Goal: Information Seeking & Learning: Learn about a topic

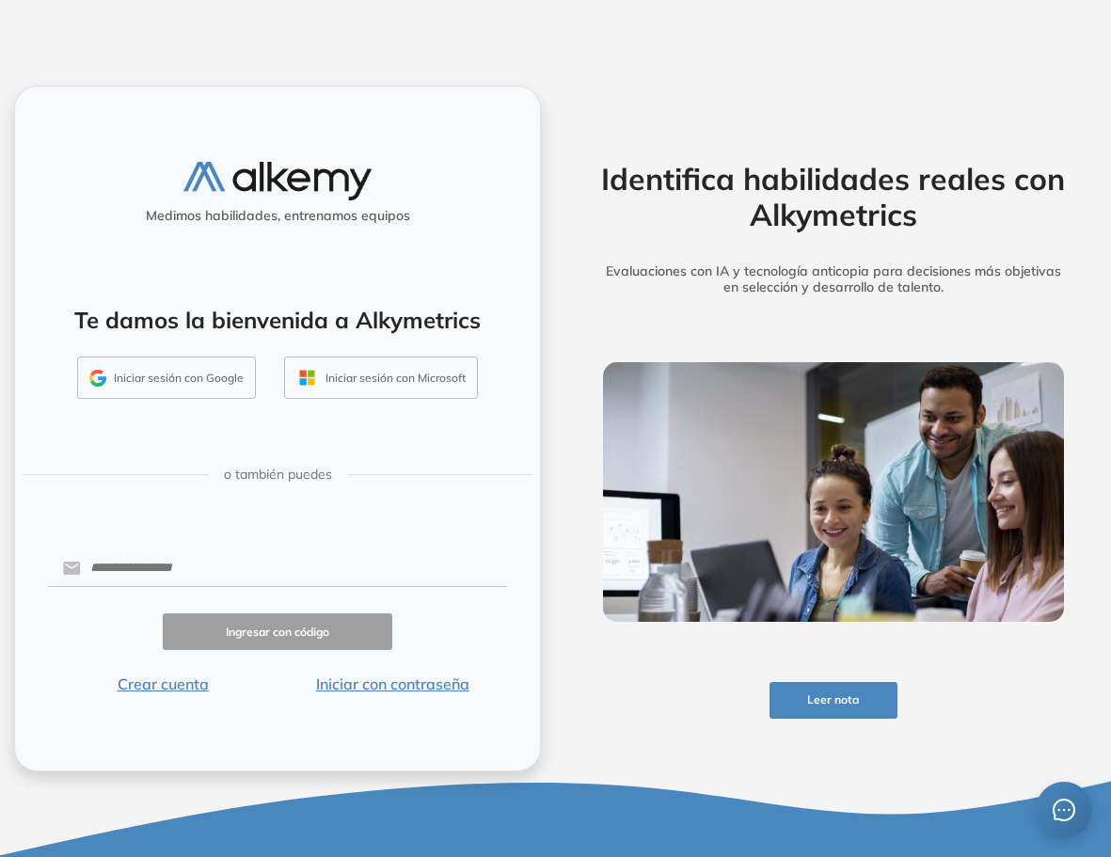
click at [228, 374] on button "Iniciar sesión con Google" at bounding box center [166, 378] width 179 height 43
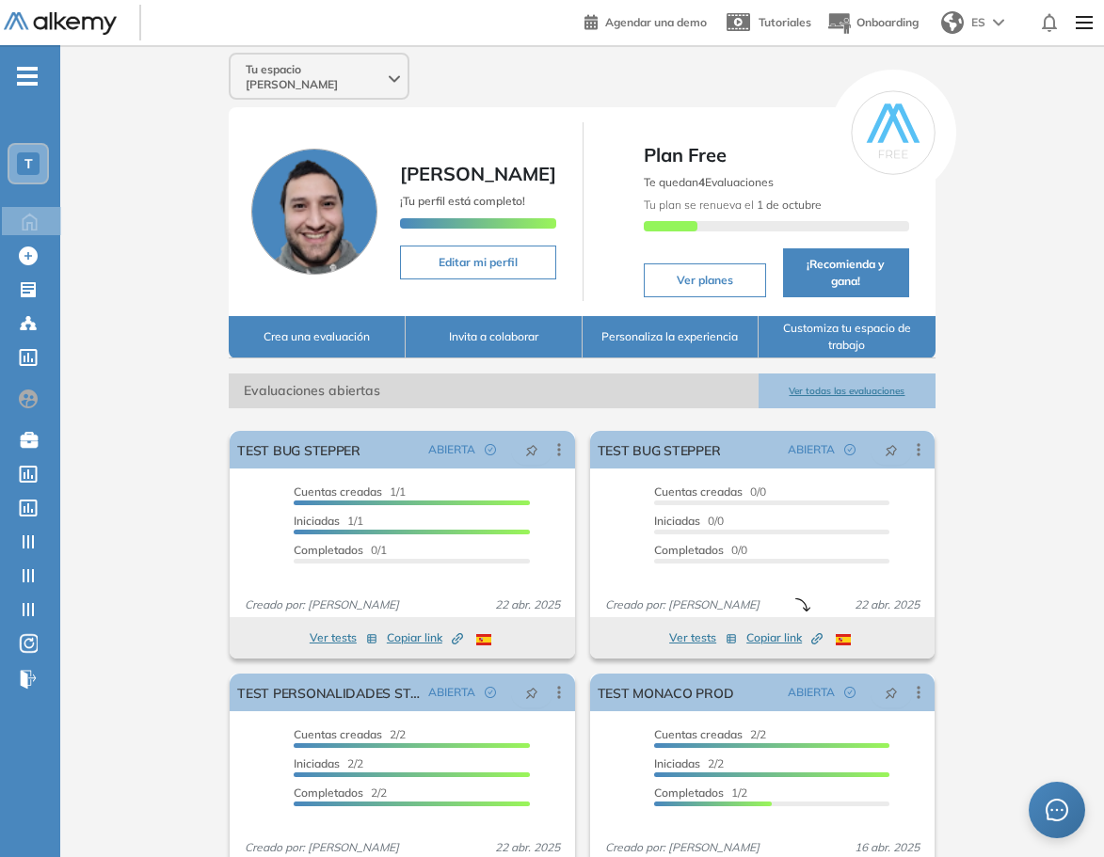
click at [22, 159] on div "T" at bounding box center [28, 163] width 23 height 23
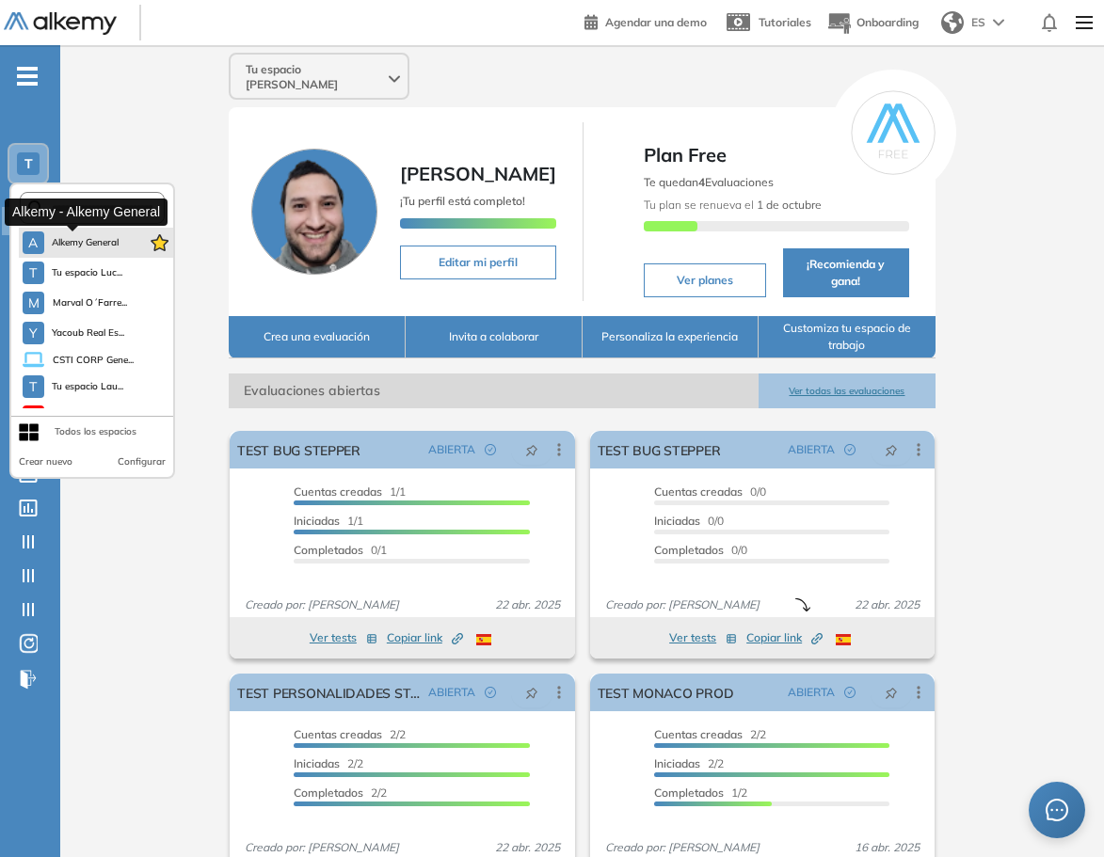
click at [65, 242] on span "Alkemy General" at bounding box center [86, 242] width 68 height 15
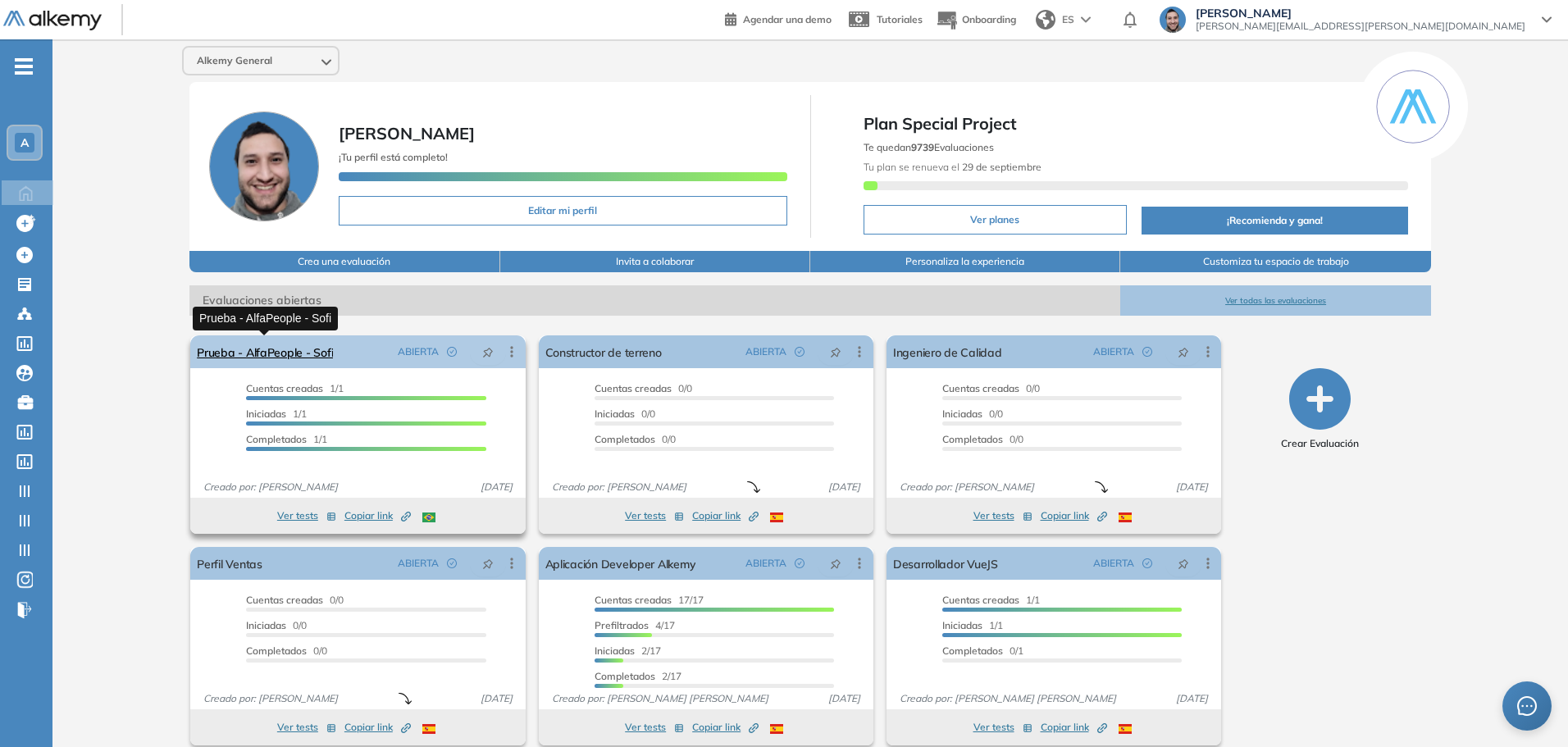
click at [310, 359] on link "Prueba - AlfaPeople - Sofi" at bounding box center [265, 352] width 136 height 33
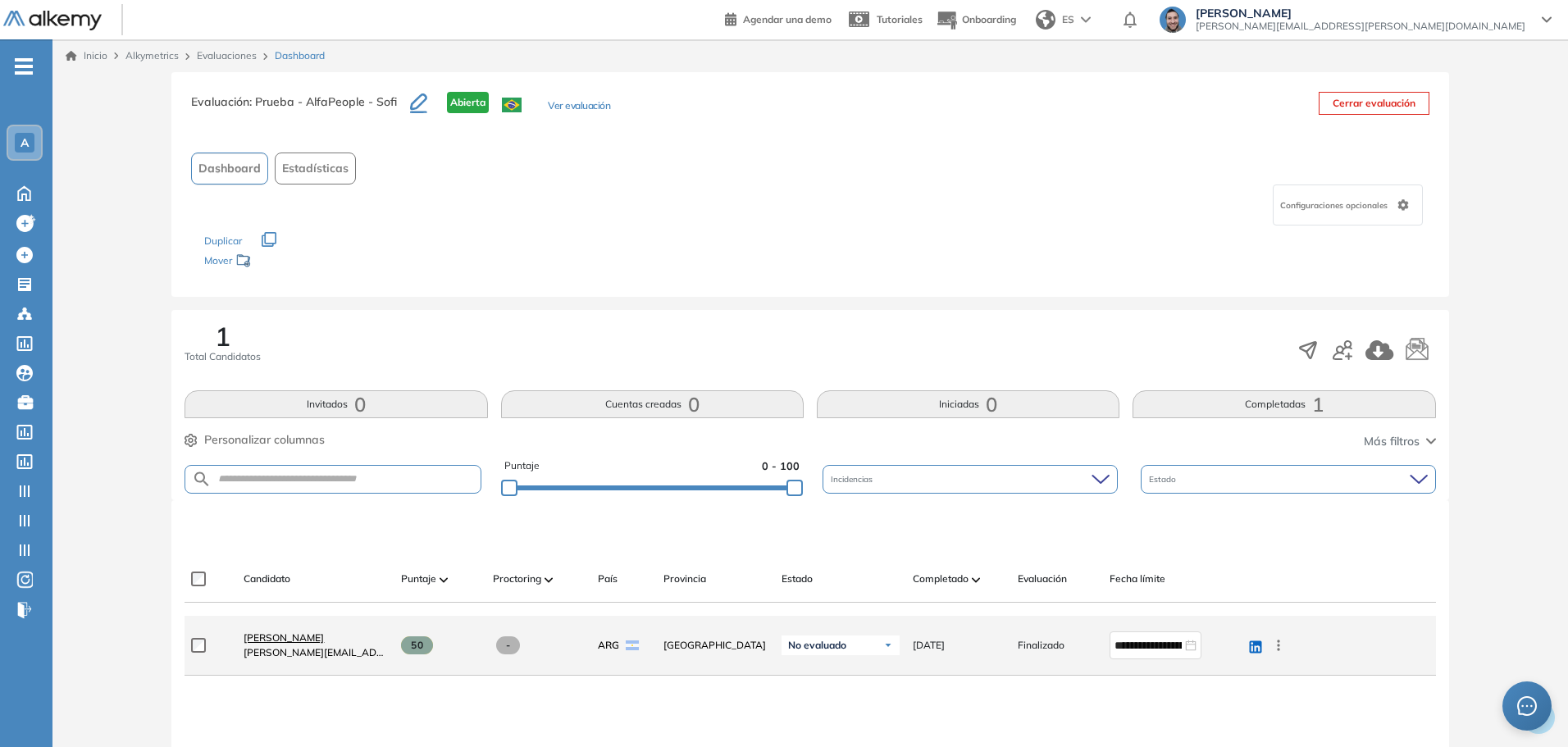
click at [295, 641] on span "Sofia Grigorjev" at bounding box center [283, 637] width 80 height 12
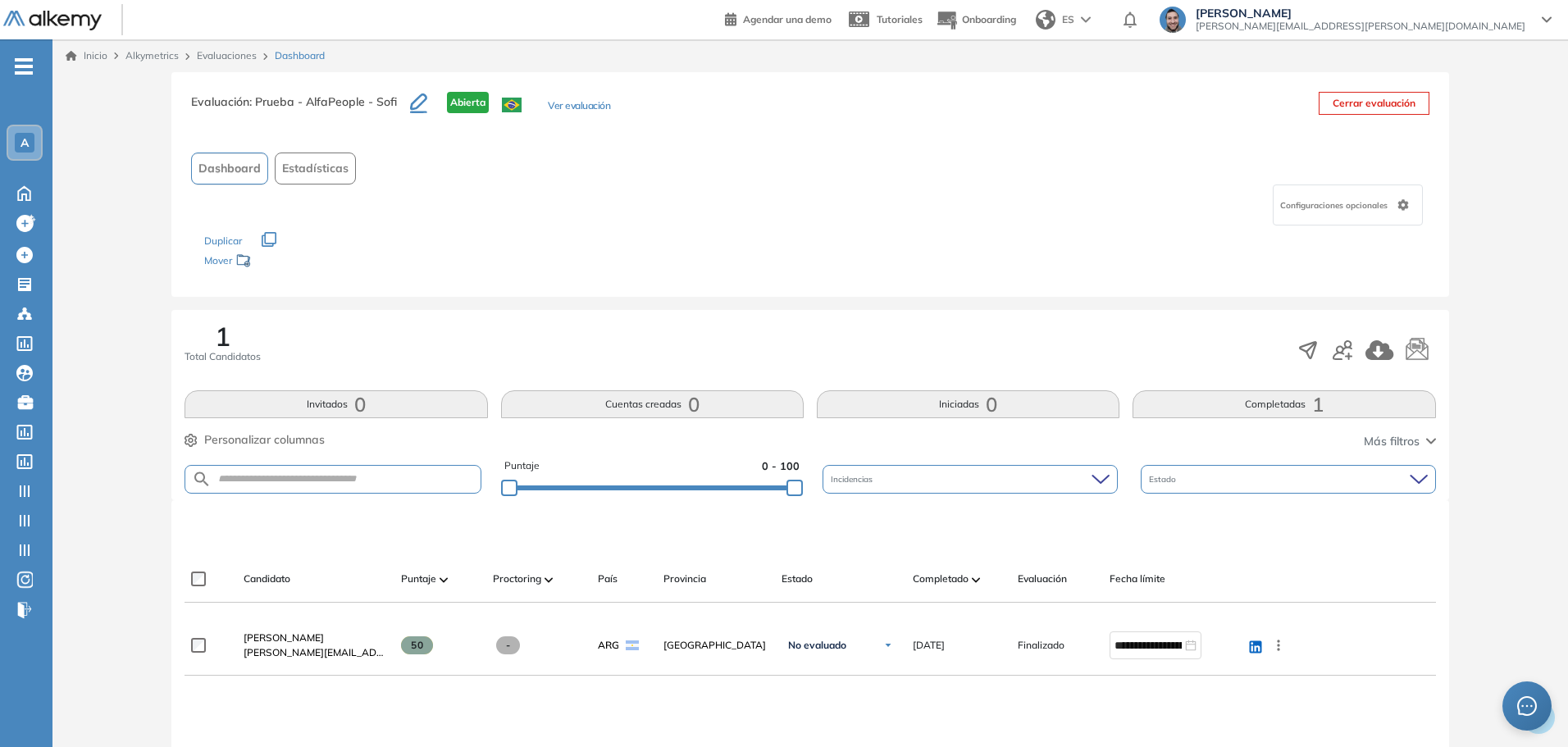
scroll to position [164, 0]
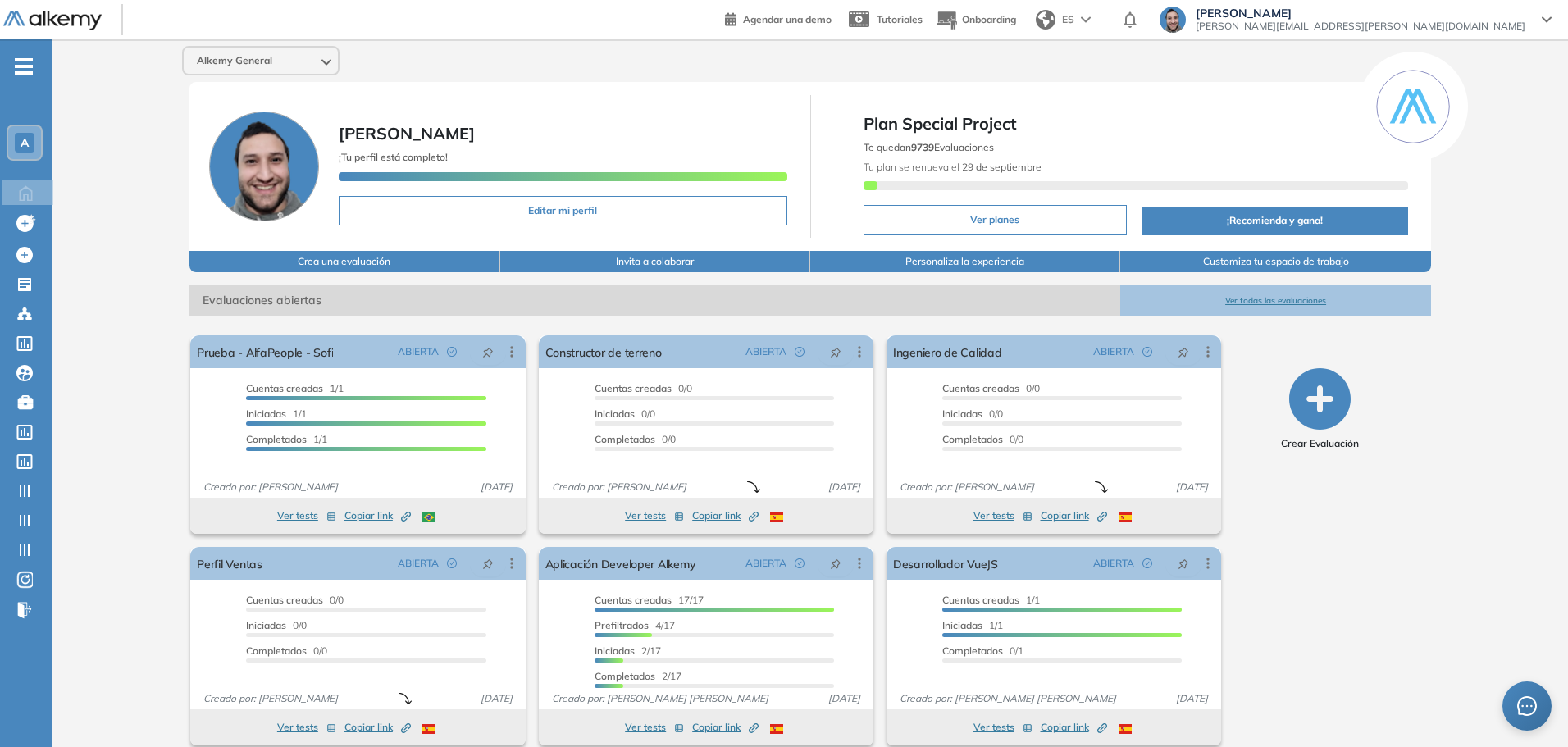
scroll to position [18, 0]
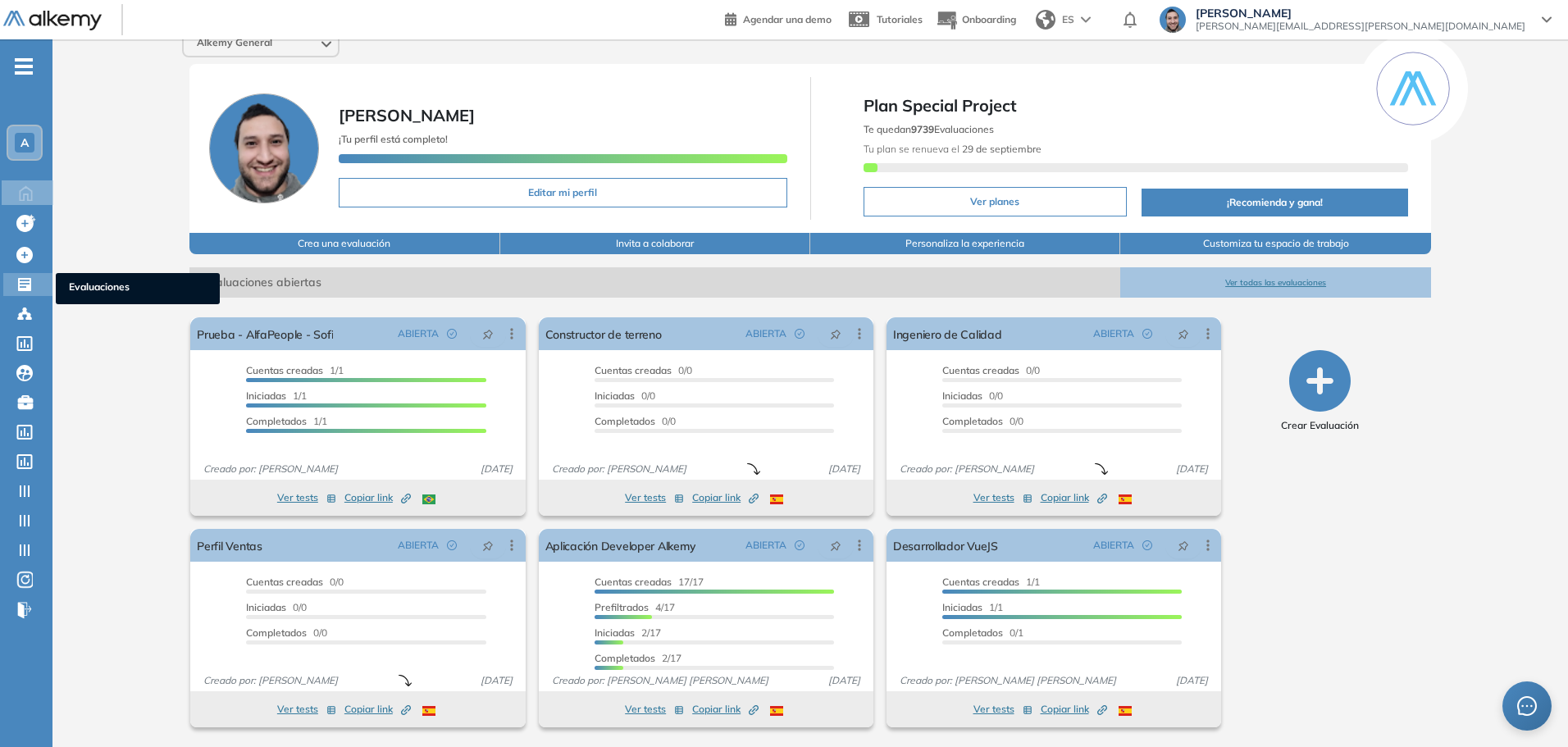
click at [106, 288] on span "Evaluaciones" at bounding box center [138, 289] width 138 height 18
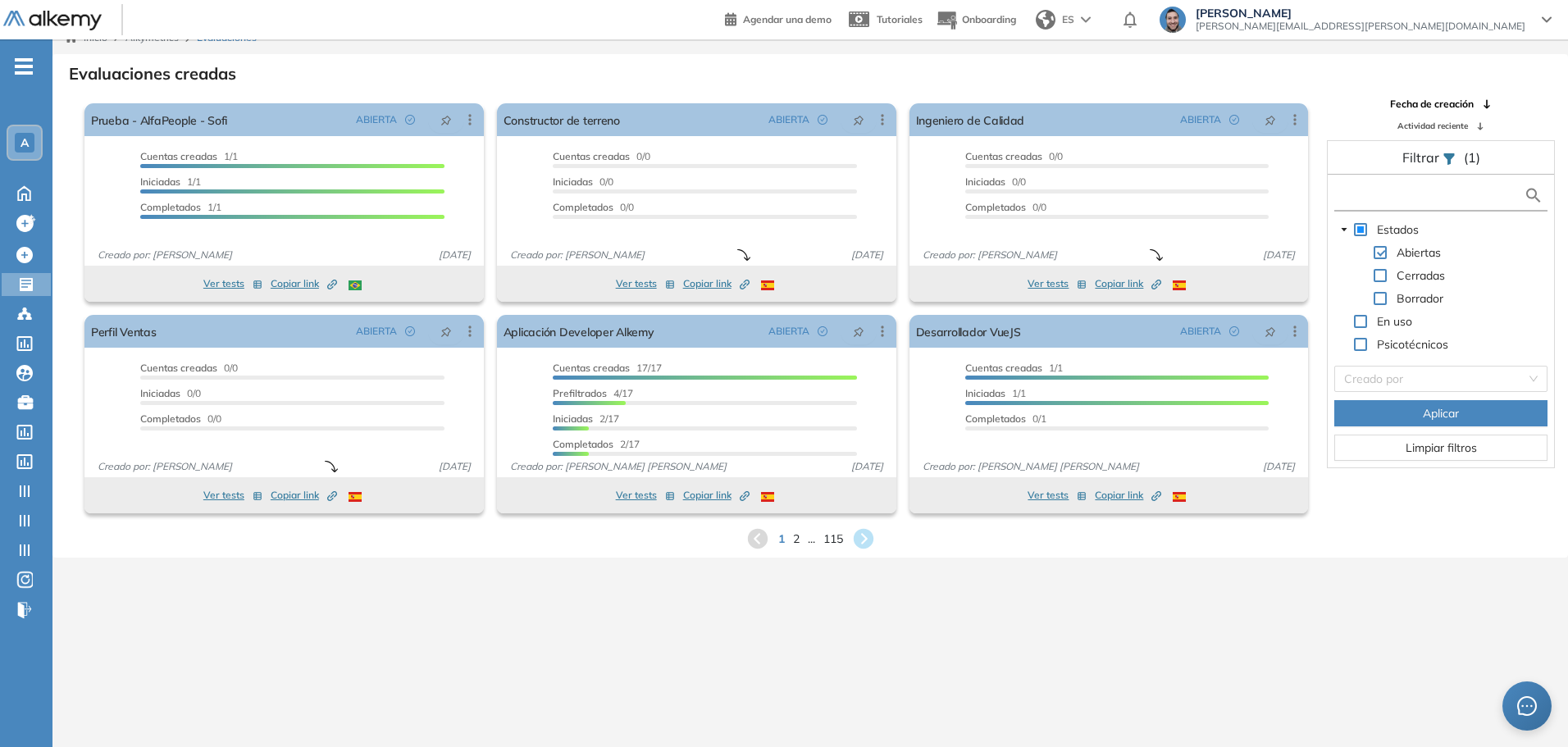
click at [967, 194] on input "text" at bounding box center [1431, 196] width 186 height 17
type input "****"
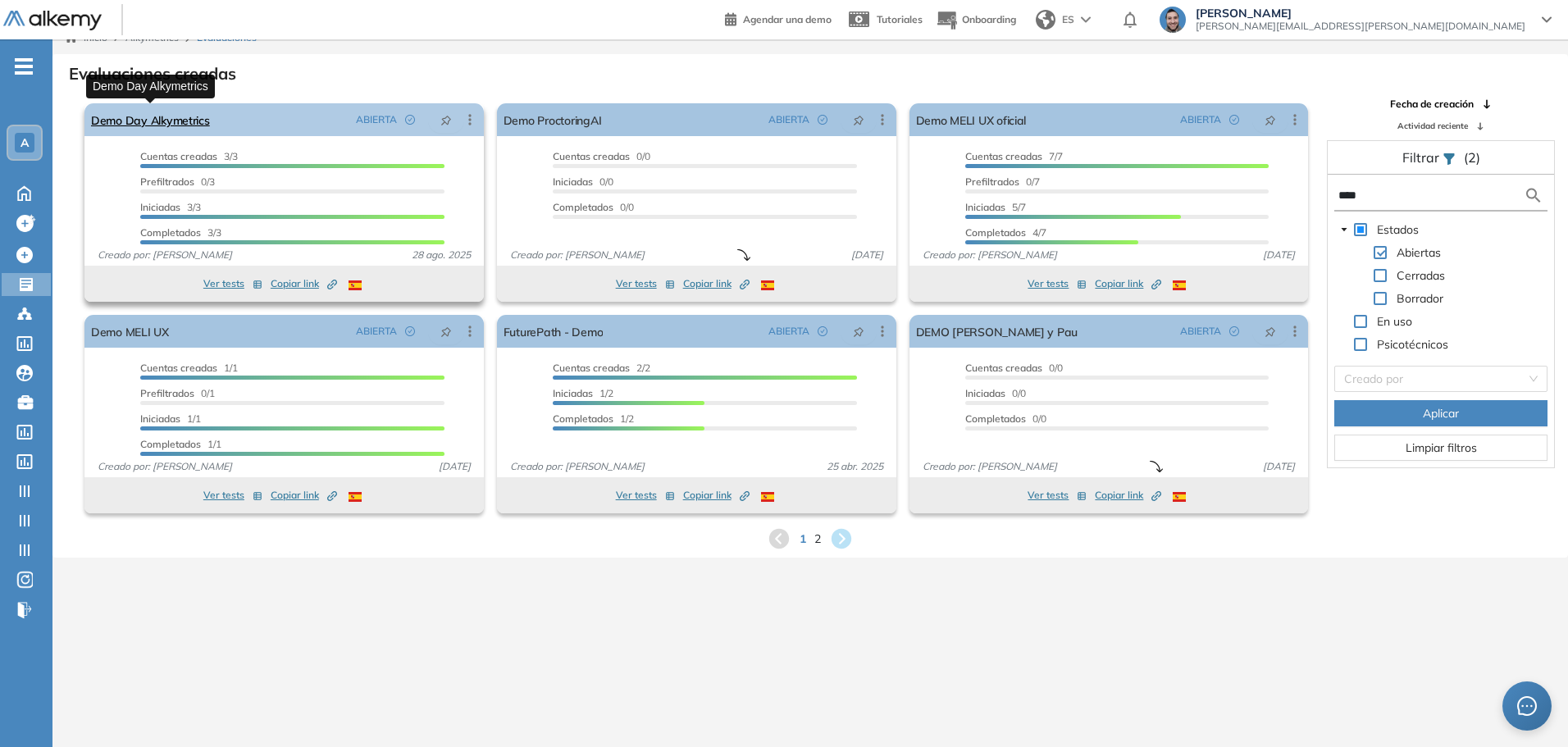
click at [187, 116] on link "Demo Day Alkymetrics" at bounding box center [150, 120] width 119 height 33
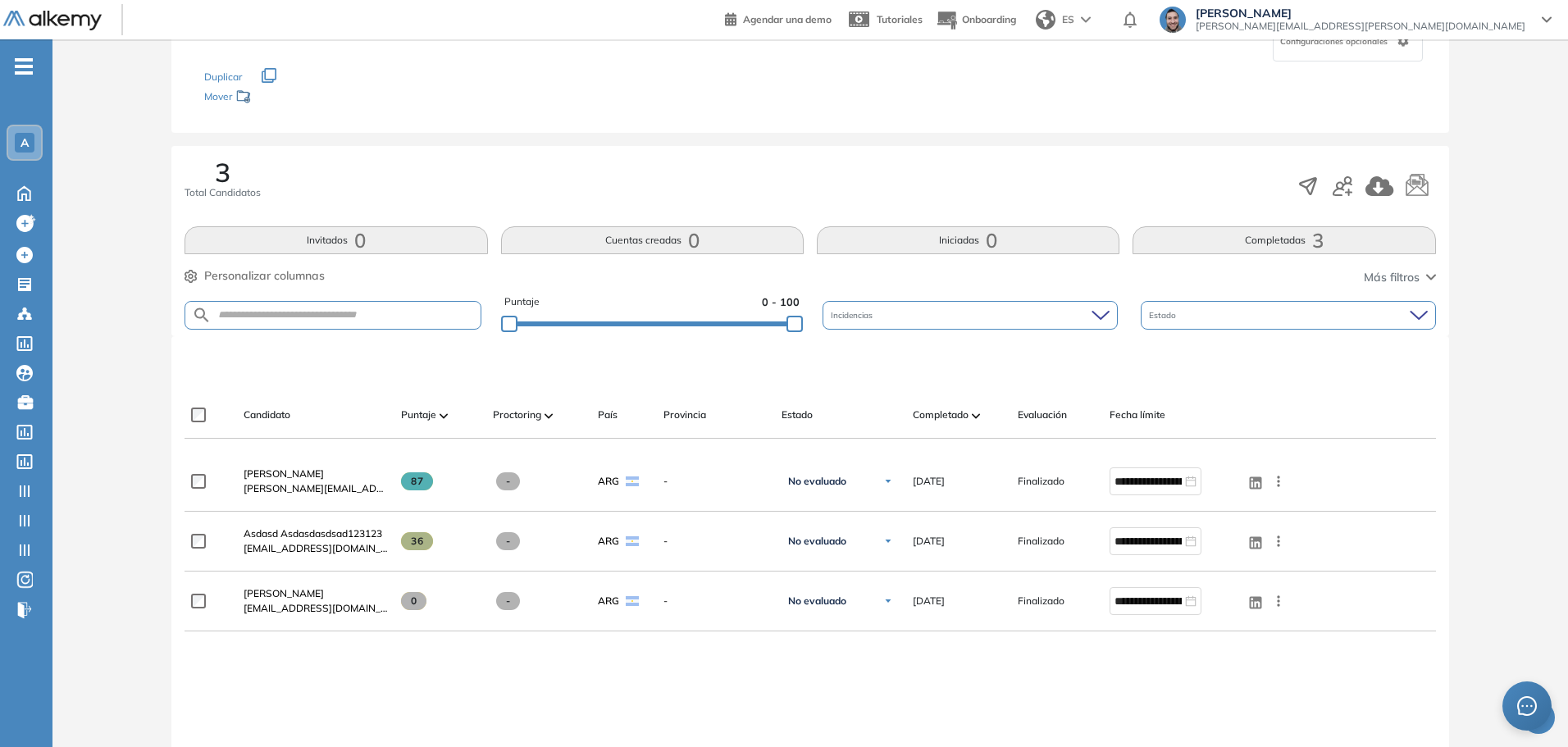
scroll to position [246, 0]
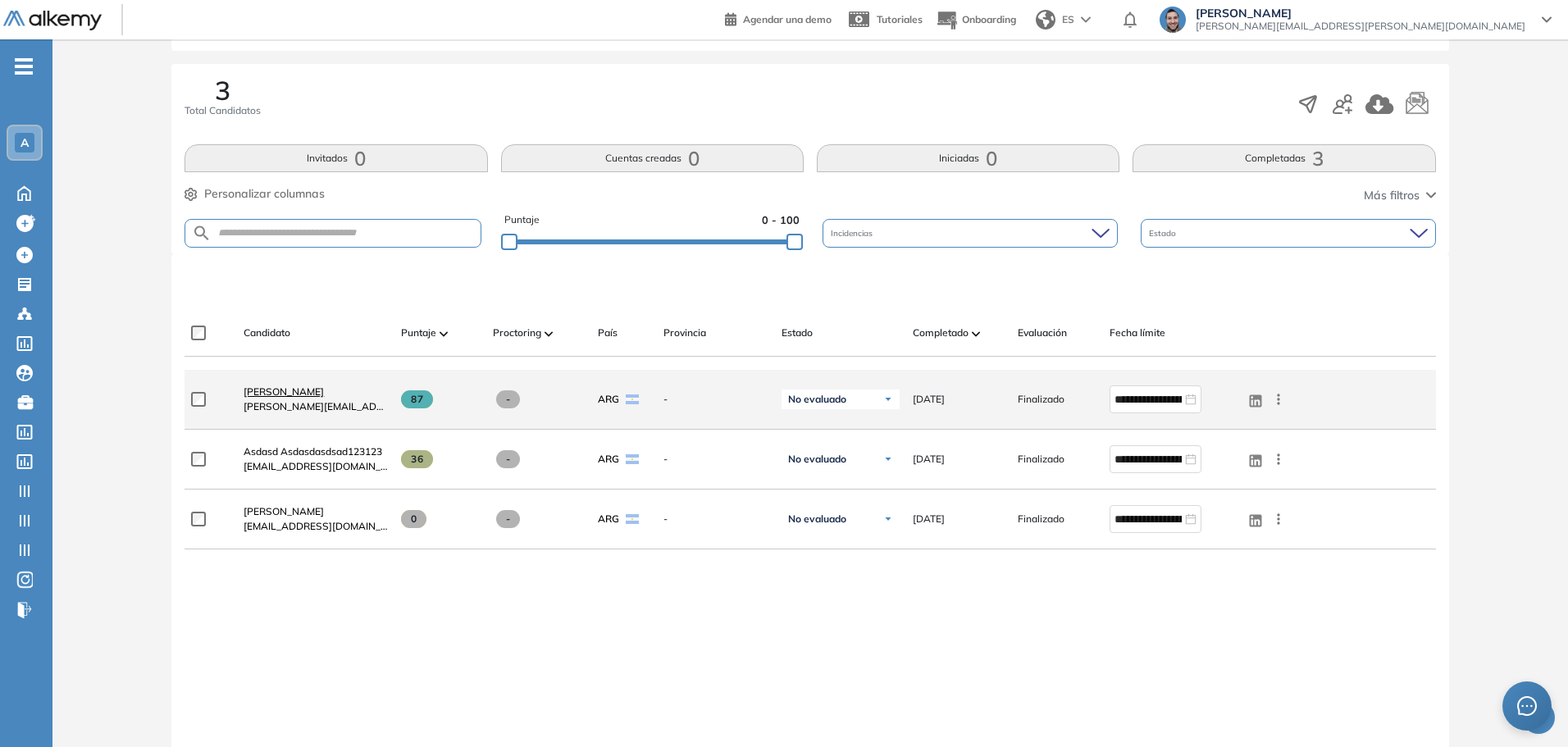
click at [269, 389] on span "Juan Ojeda" at bounding box center [283, 391] width 80 height 12
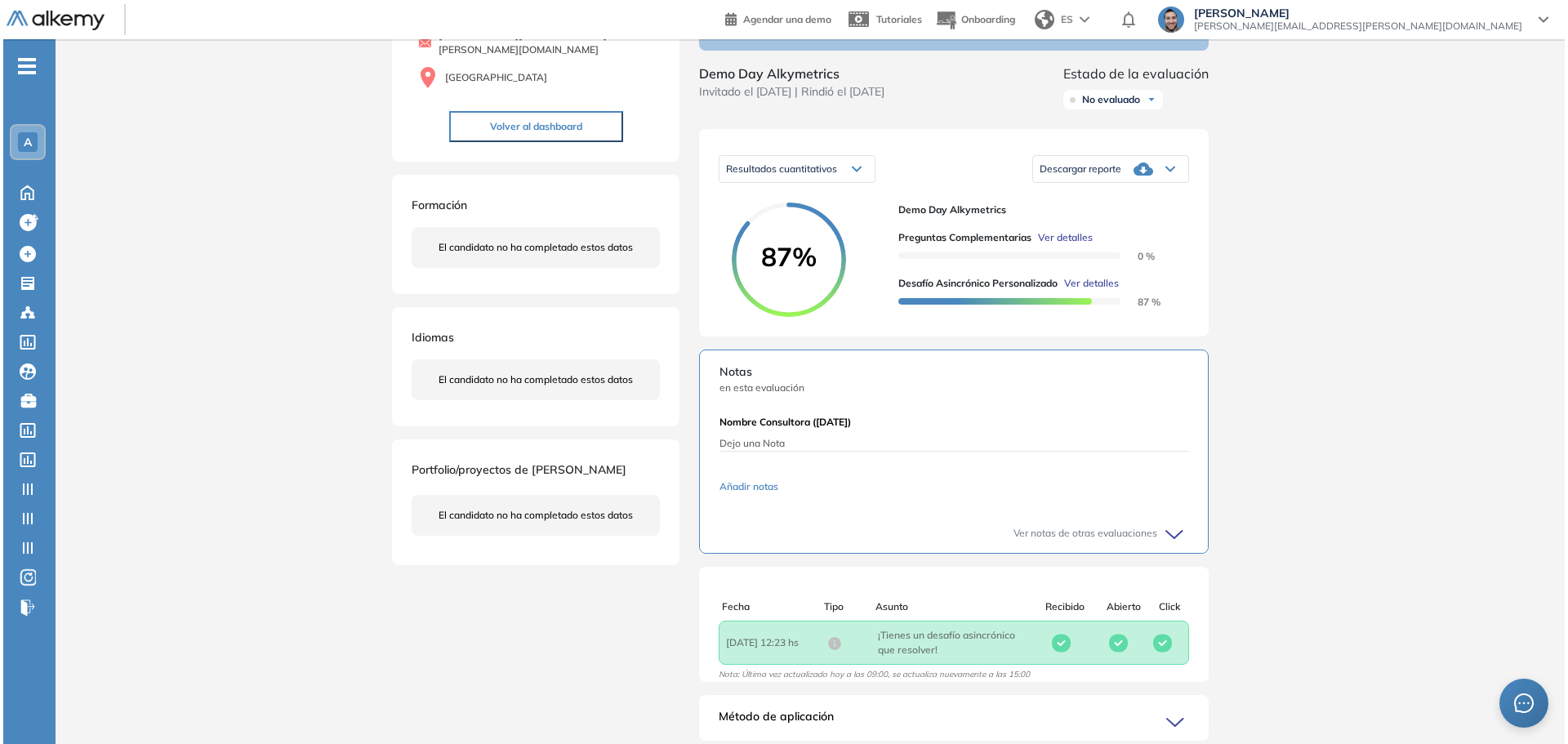
scroll to position [82, 0]
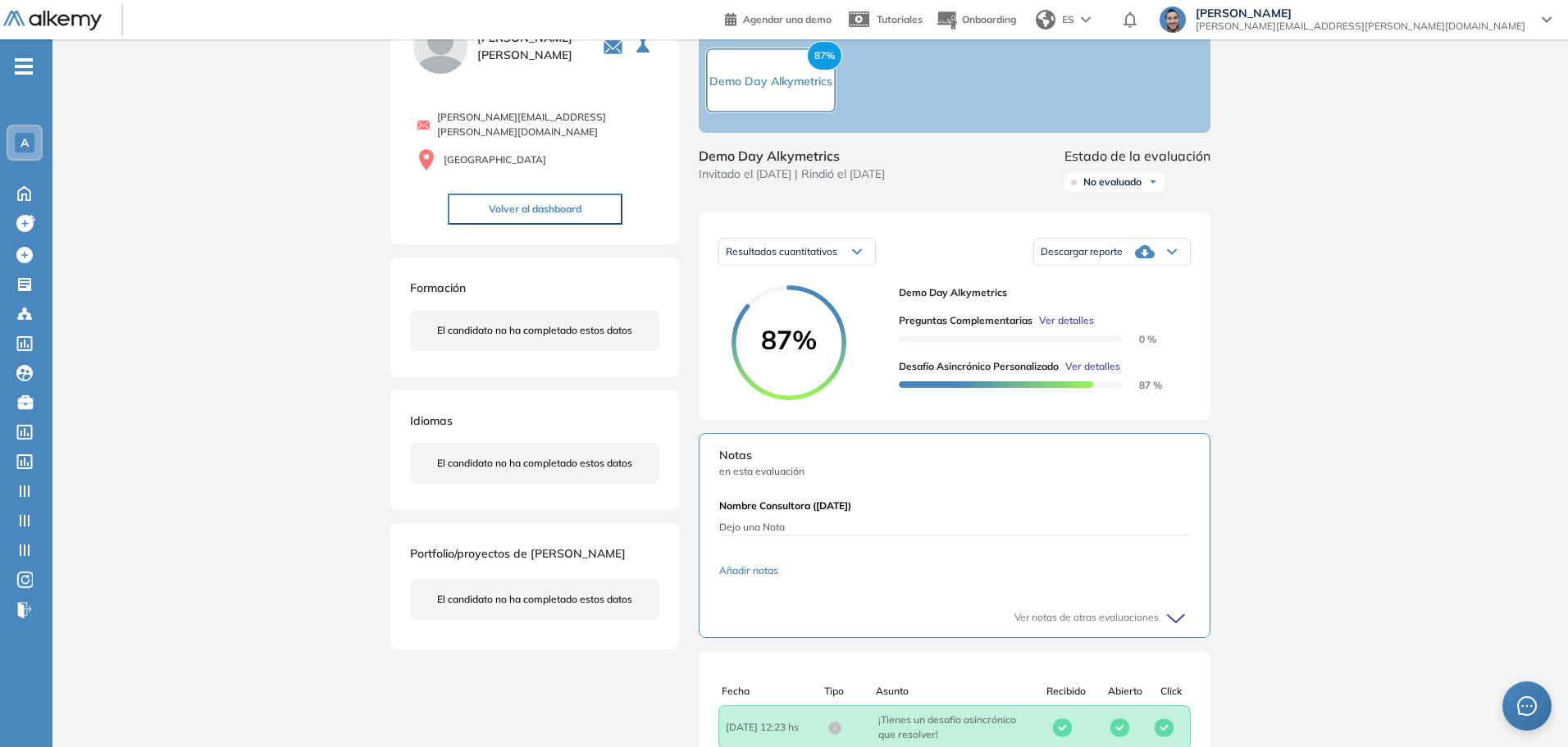
click at [967, 328] on span "Ver detalles" at bounding box center [1066, 320] width 55 height 15
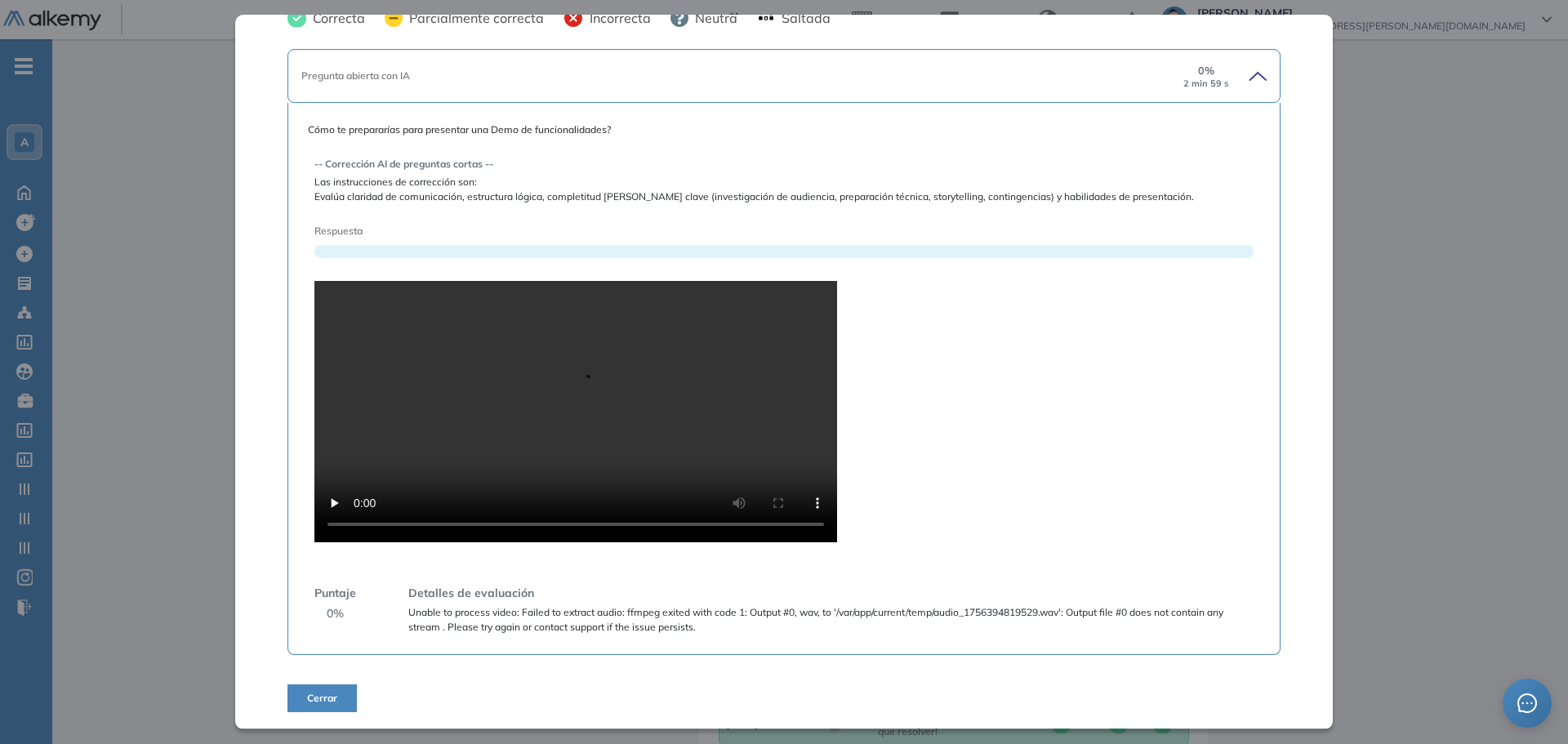
scroll to position [175, 0]
click at [963, 517] on div "-- Corrección AI de preguntas cortas -- Las instrucciones de corrección son: Ev…" at bounding box center [784, 389] width 939 height 491
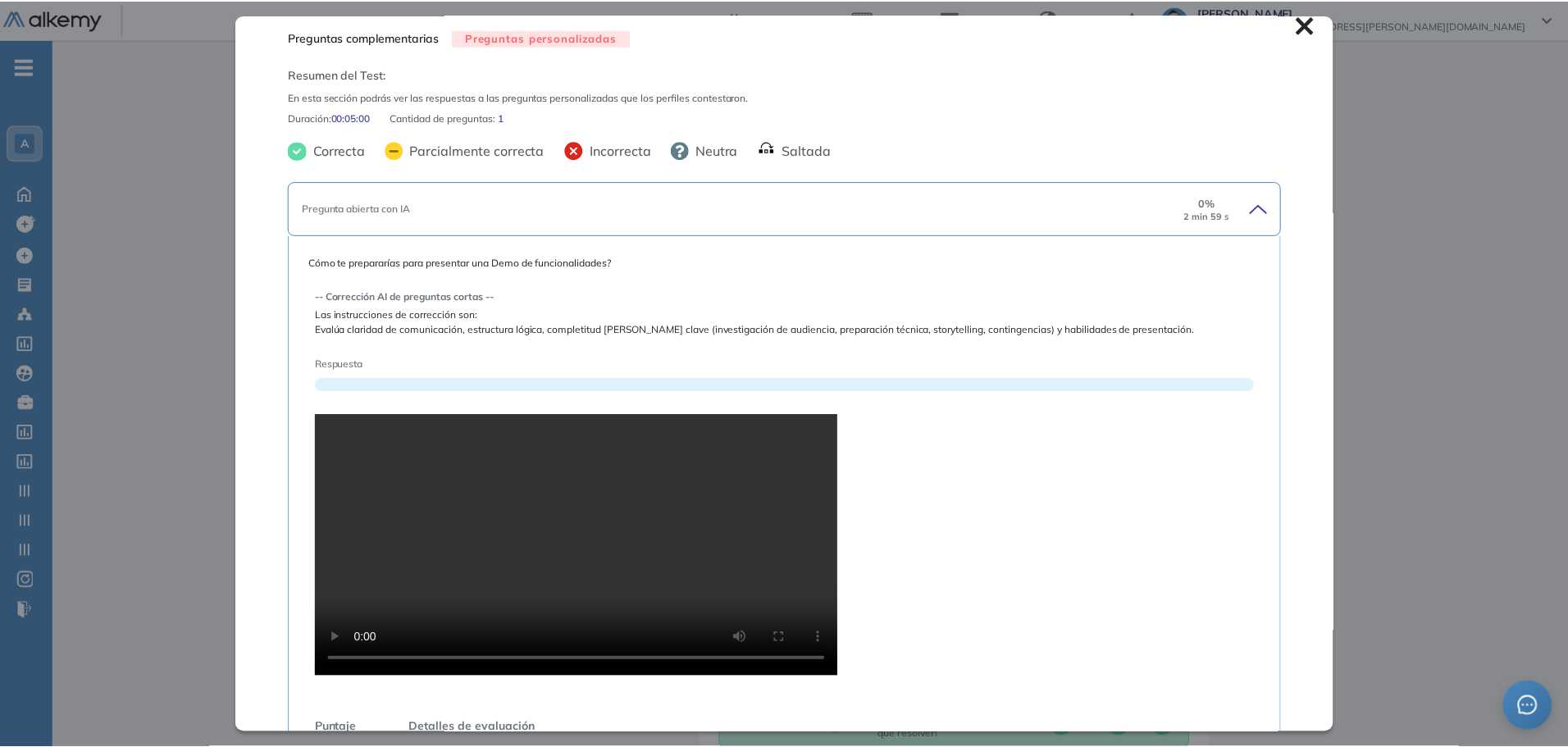
scroll to position [0, 0]
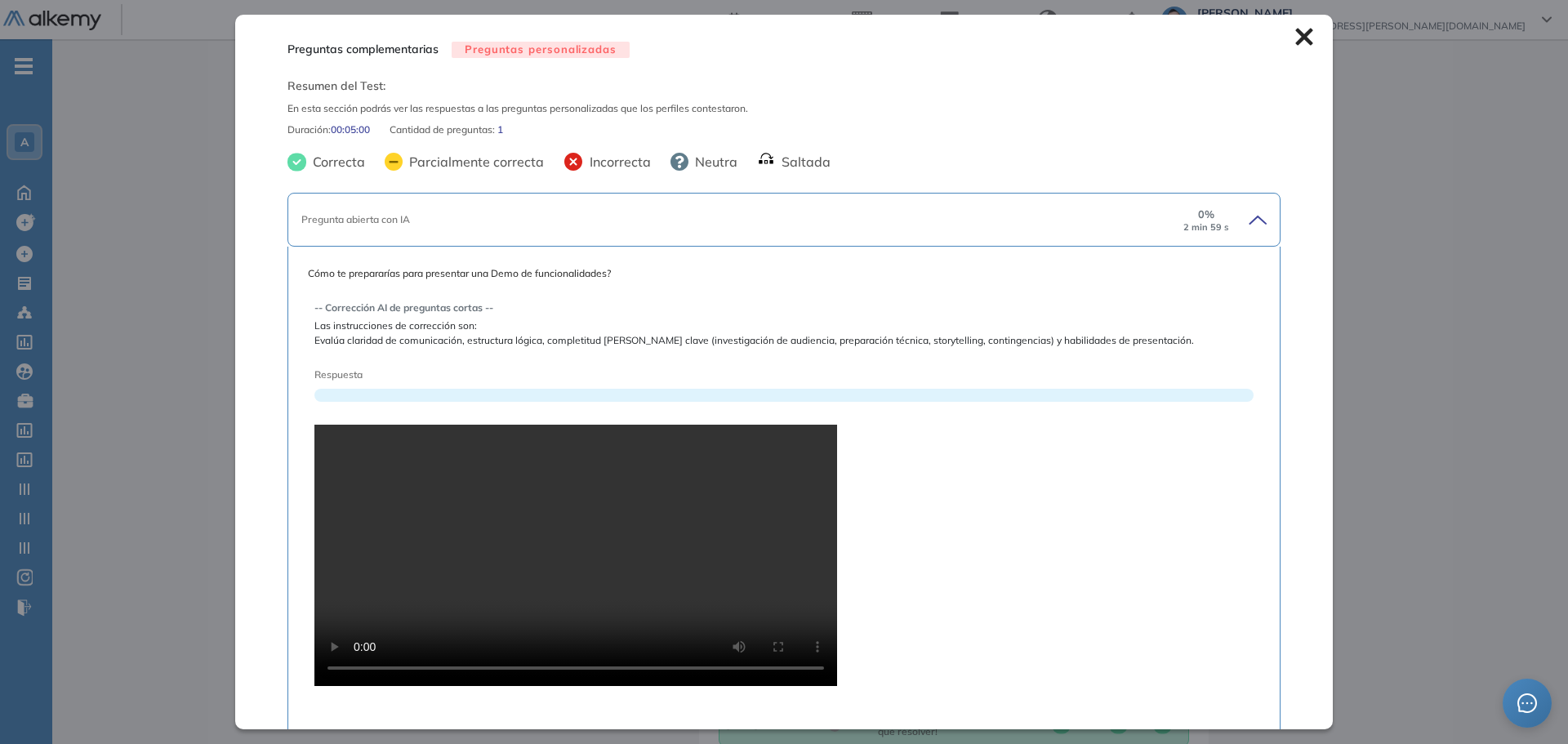
click at [963, 35] on icon at bounding box center [1303, 37] width 17 height 17
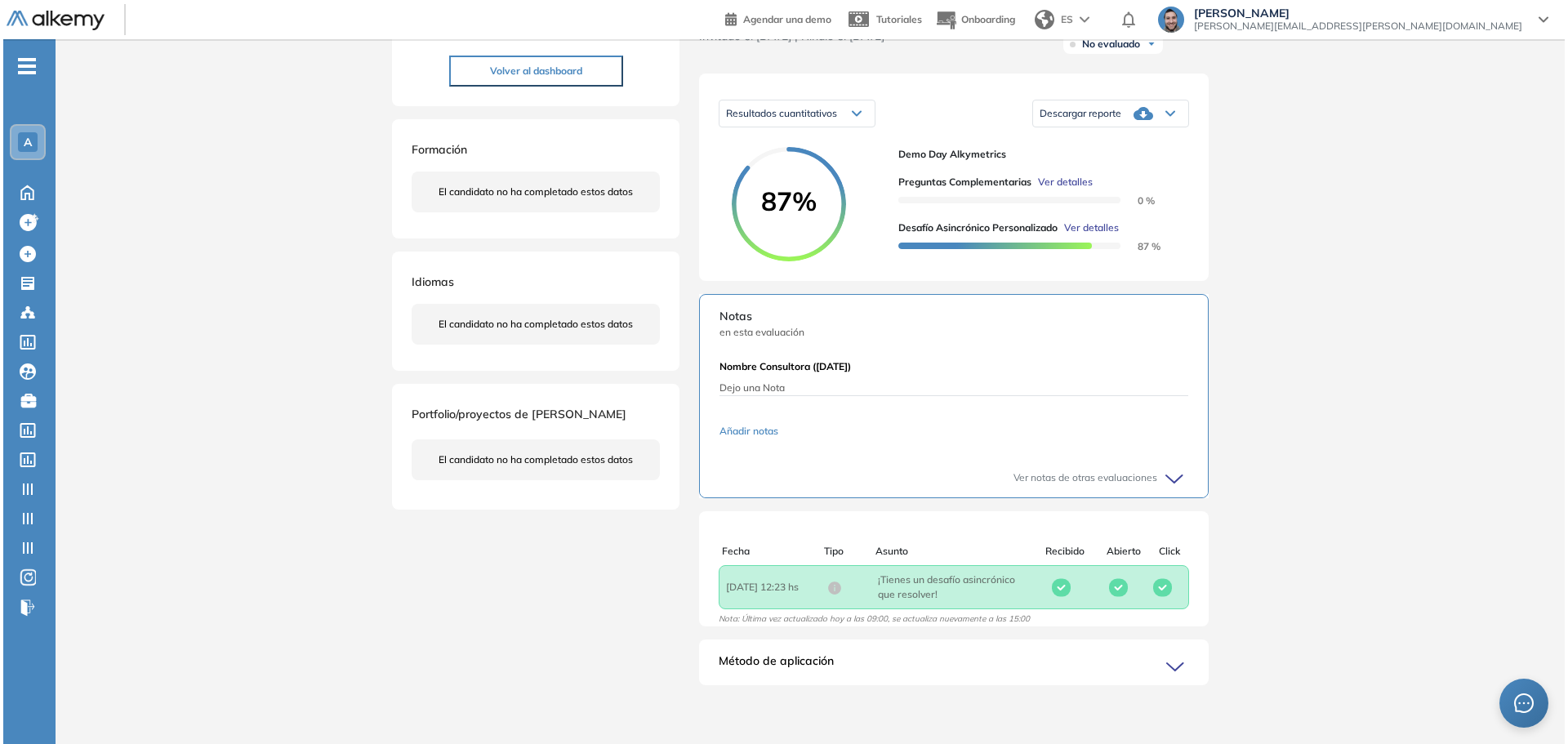
scroll to position [72, 0]
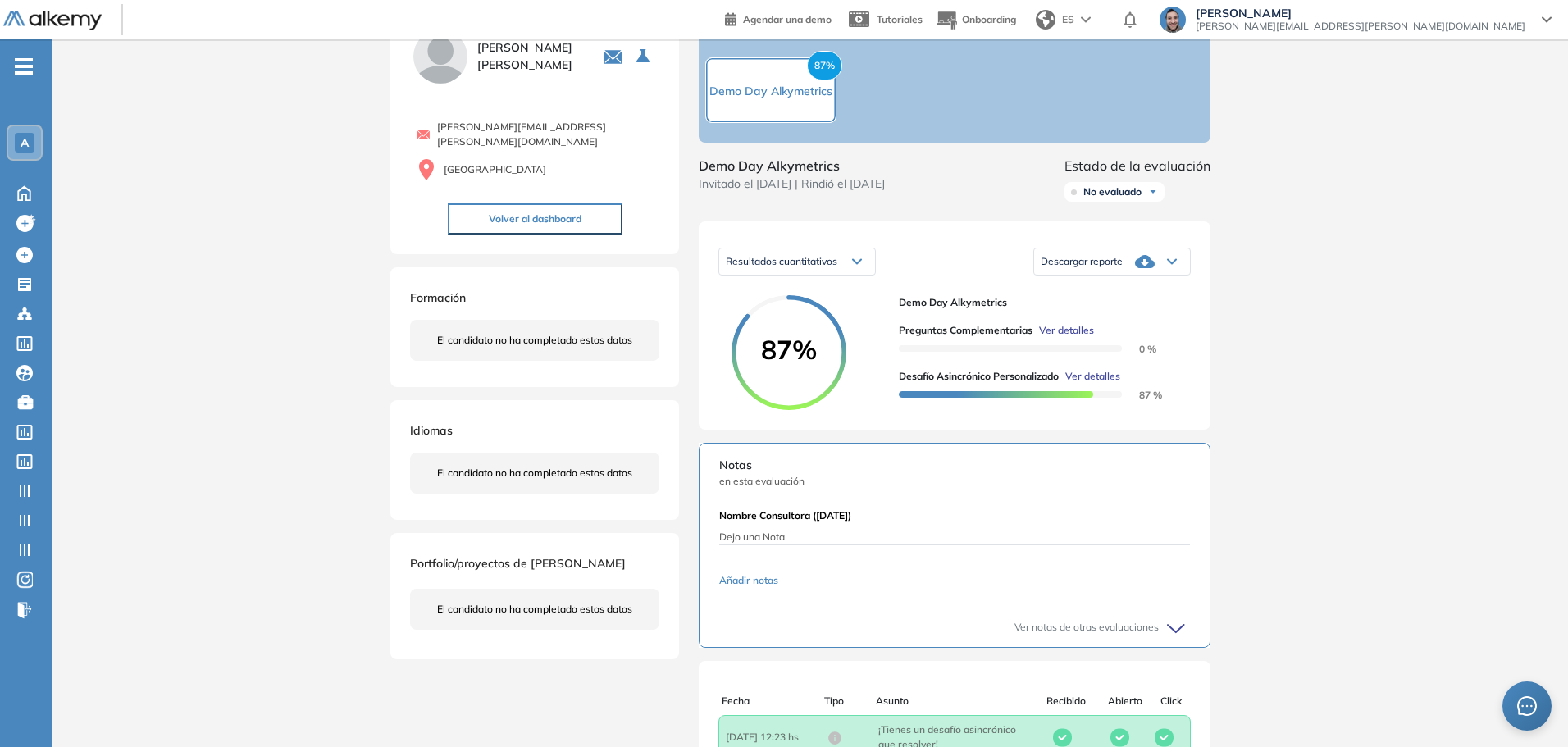
click at [967, 384] on div "Preguntas complementarias Ver detalles 0 % Desafío Asincrónico personalizado Ve…" at bounding box center [1038, 356] width 279 height 92
click at [967, 384] on span "Ver detalles" at bounding box center [1092, 376] width 55 height 15
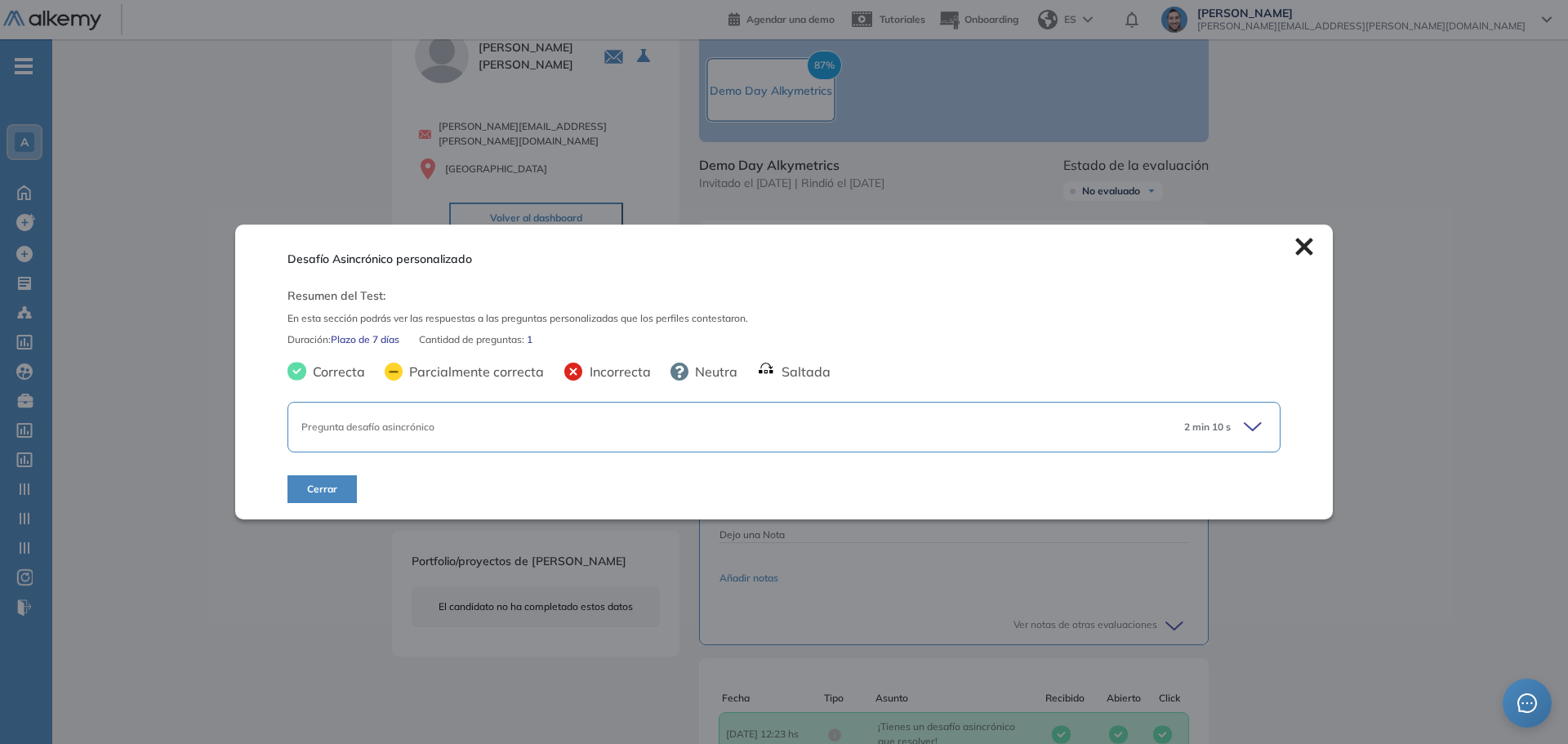
click at [963, 439] on div "Pregunta desafío asincrónico 2 min 10 s" at bounding box center [784, 427] width 993 height 50
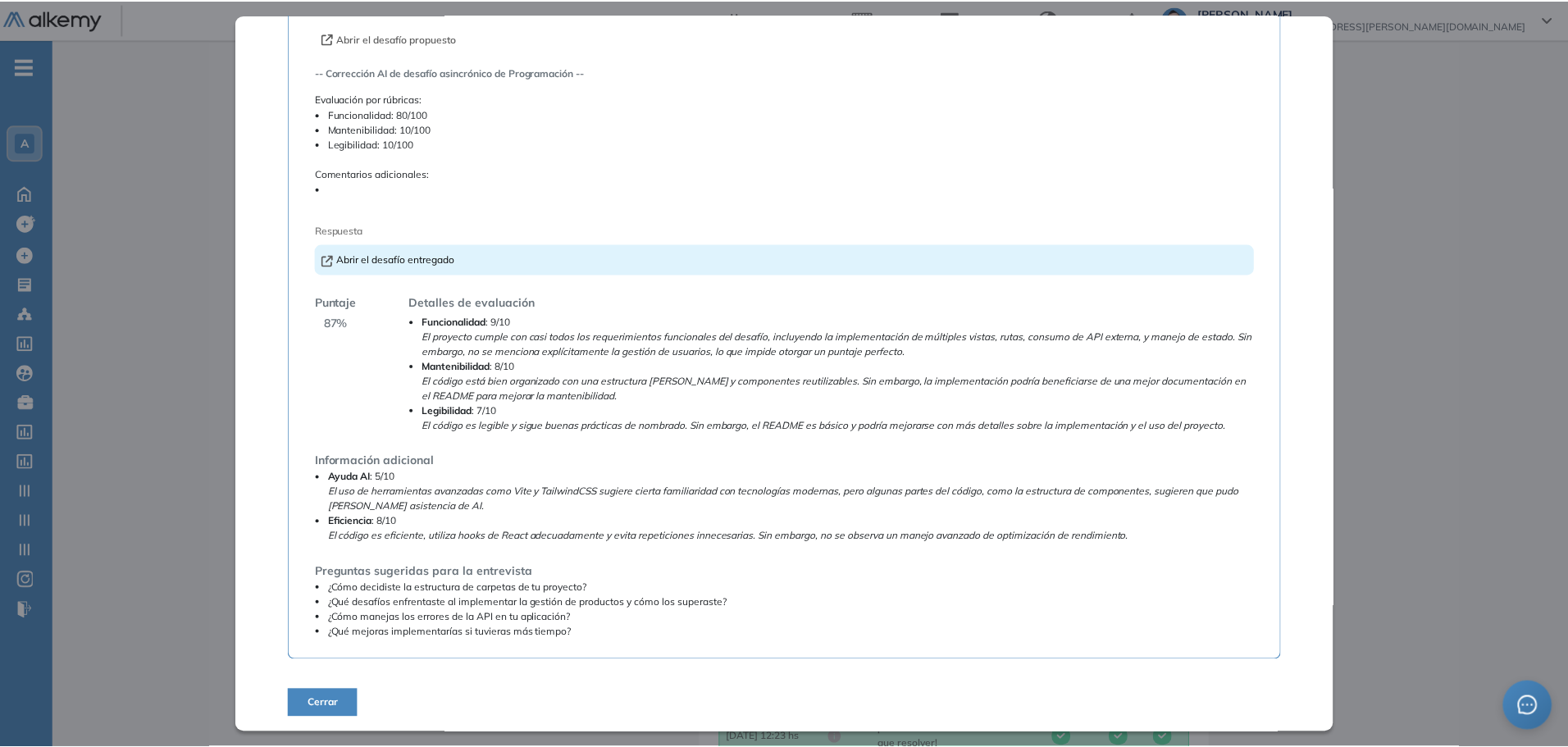
scroll to position [248, 0]
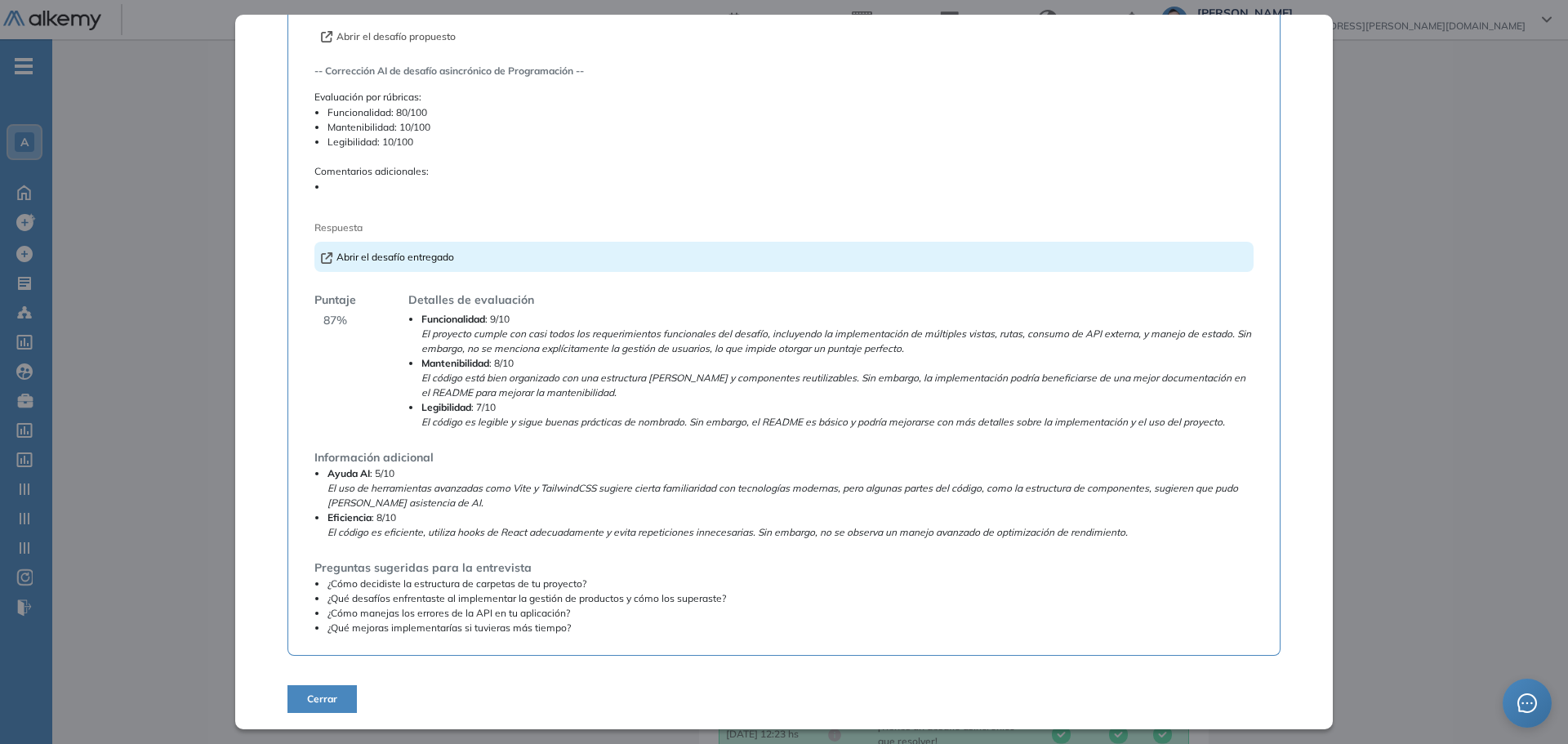
click at [312, 698] on span "Cerrar" at bounding box center [322, 699] width 30 height 15
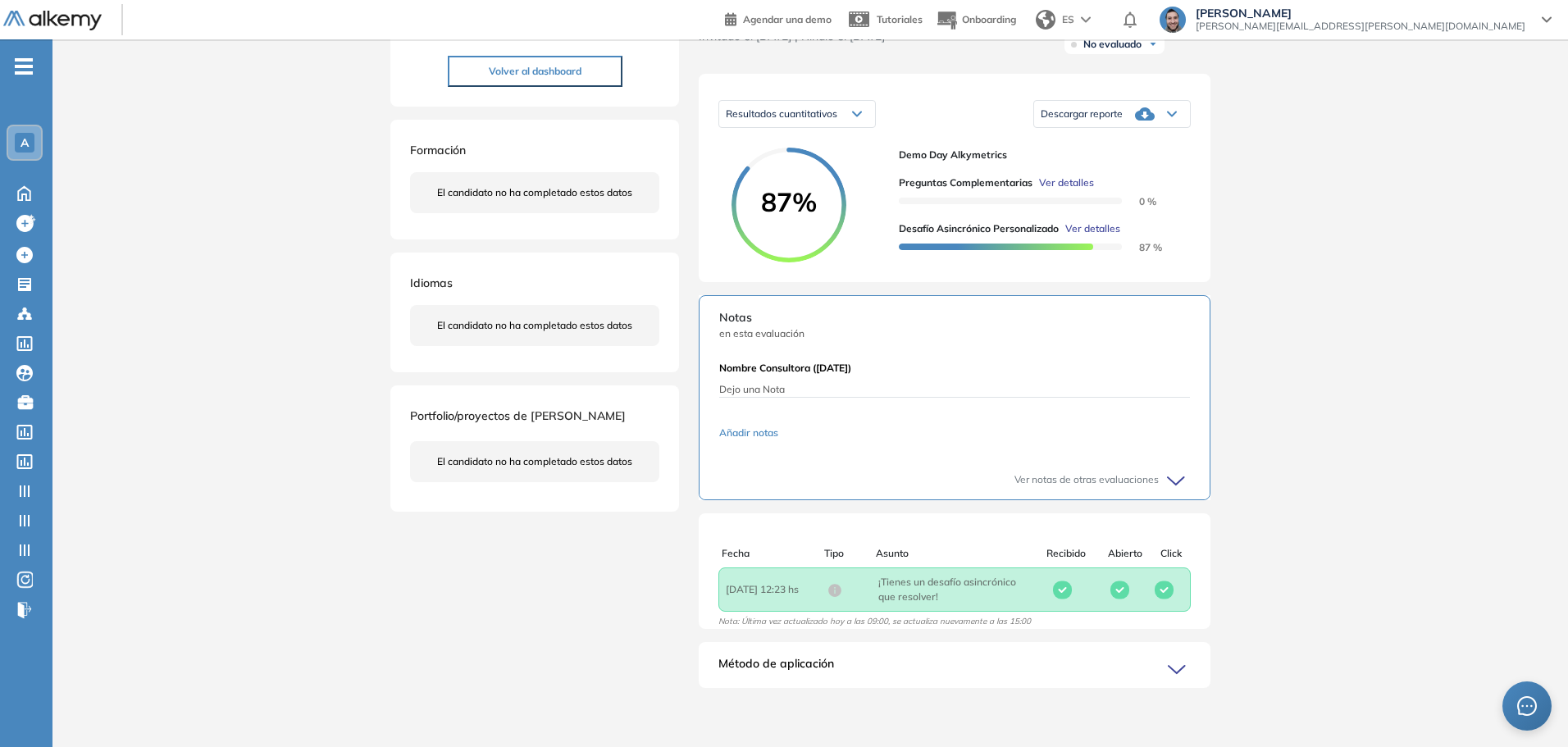
scroll to position [0, 0]
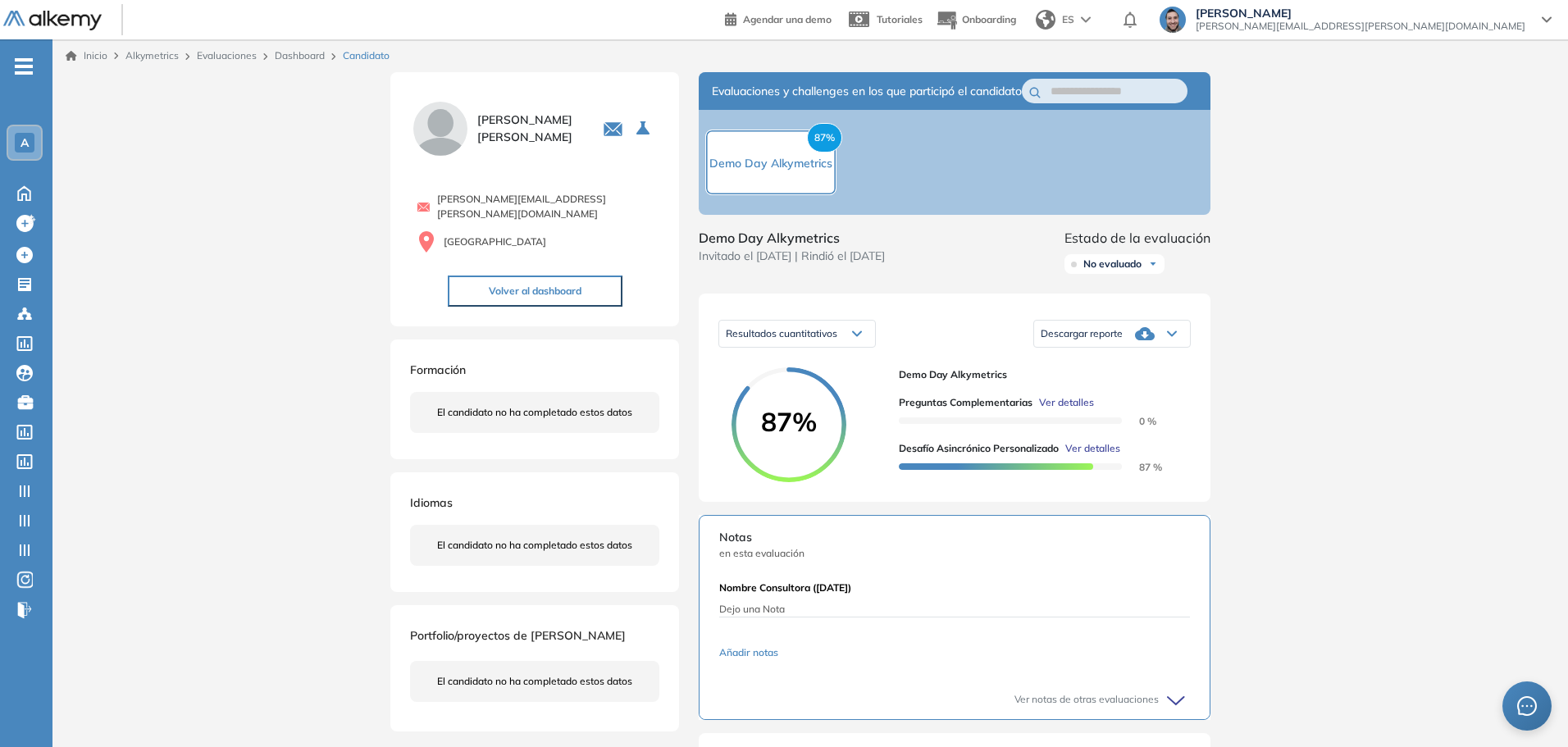
click at [309, 58] on link "Dashboard" at bounding box center [299, 55] width 50 height 12
